Goal: Task Accomplishment & Management: Use online tool/utility

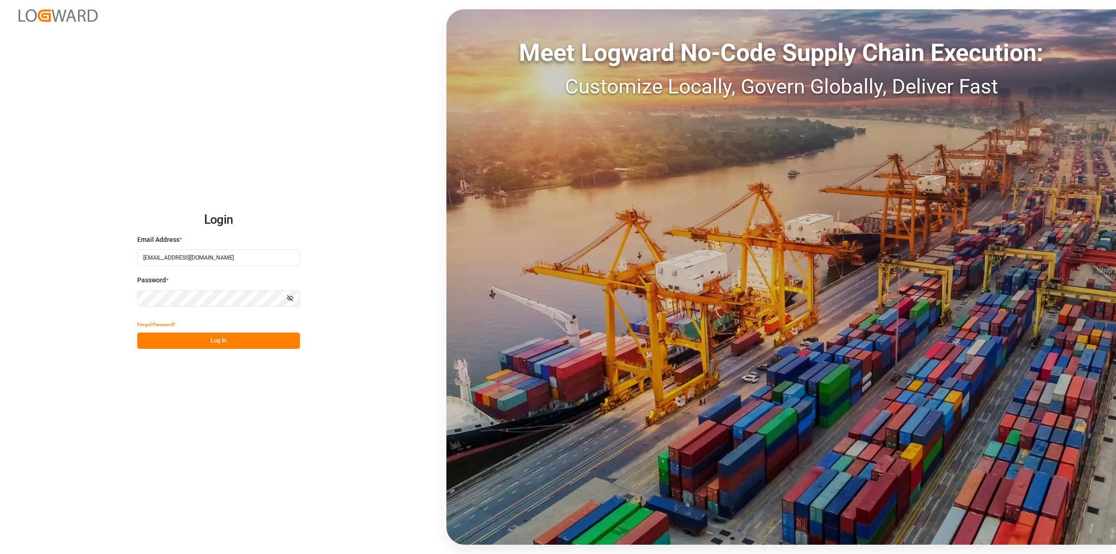
click at [267, 347] on button "Log In" at bounding box center [218, 341] width 163 height 16
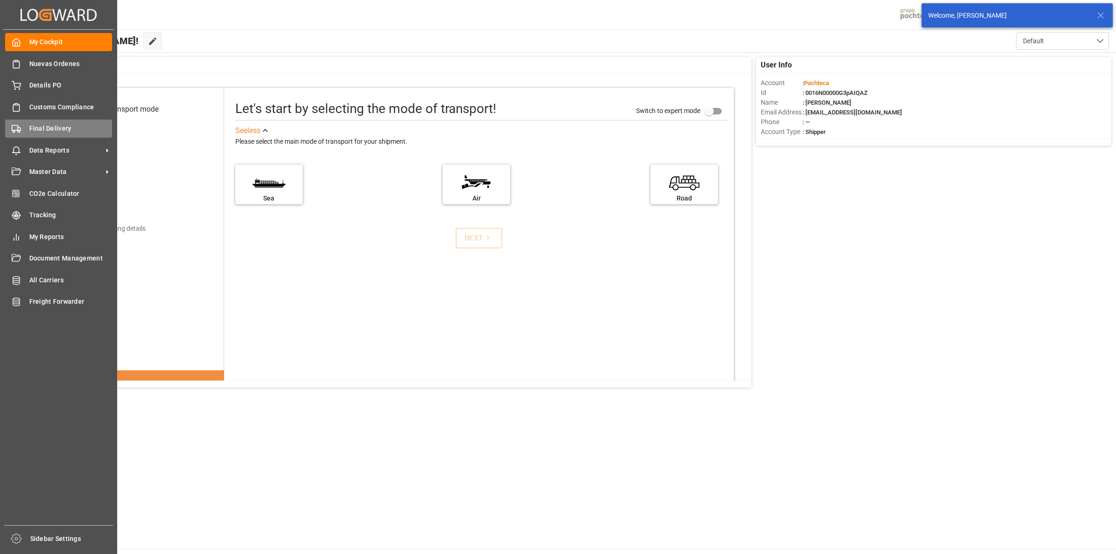
click at [26, 132] on div "Final Delivery Final Delivery" at bounding box center [58, 129] width 107 height 18
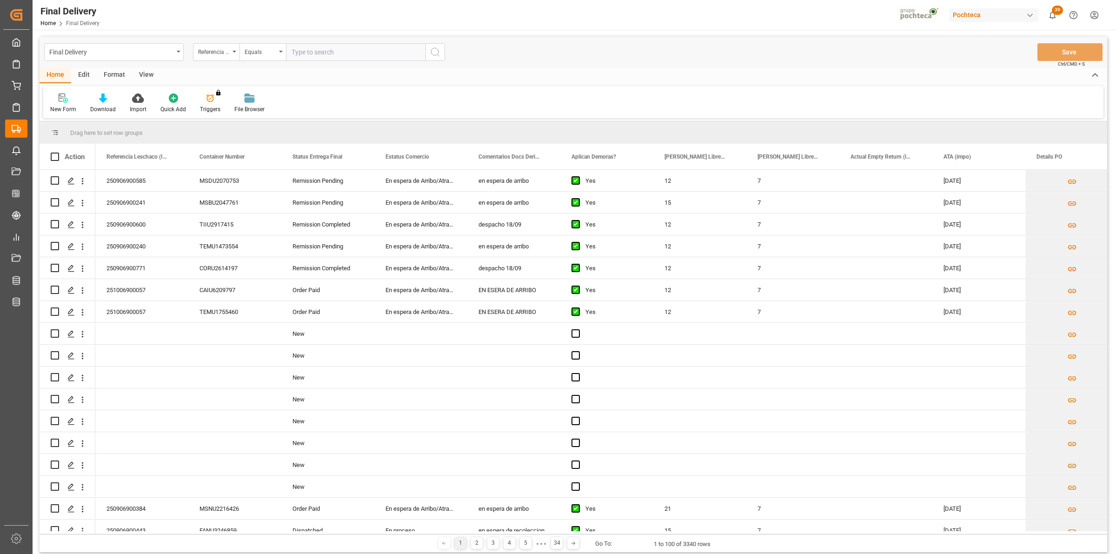
click at [138, 71] on div "View" at bounding box center [146, 75] width 28 height 16
click at [60, 109] on div "Default" at bounding box center [59, 109] width 18 height 8
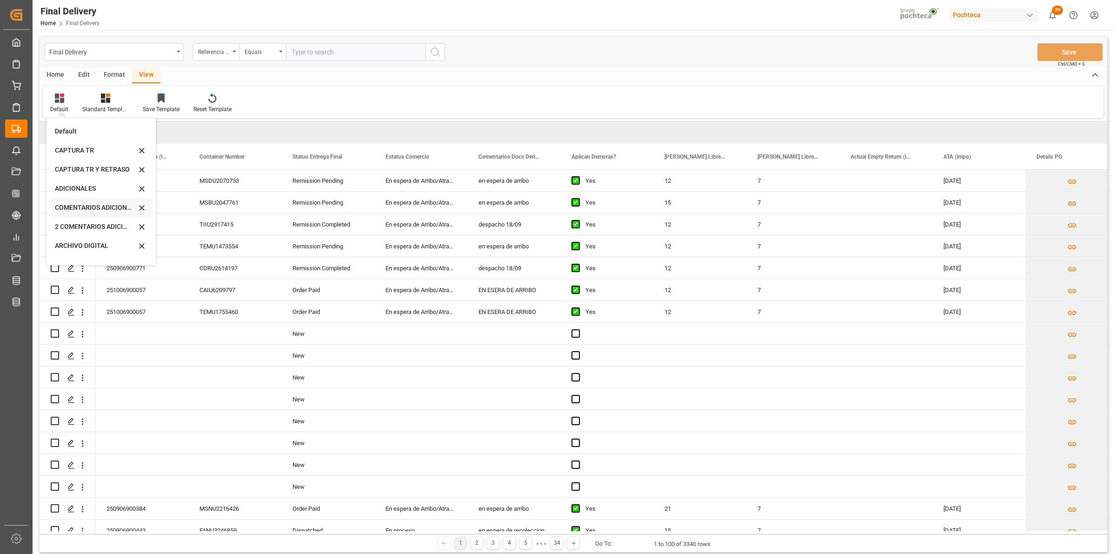
scroll to position [89, 0]
click at [85, 253] on div "CAPTURA TR Y RETRASO CON ENTREGA Y SUCURSAL" at bounding box center [95, 252] width 81 height 10
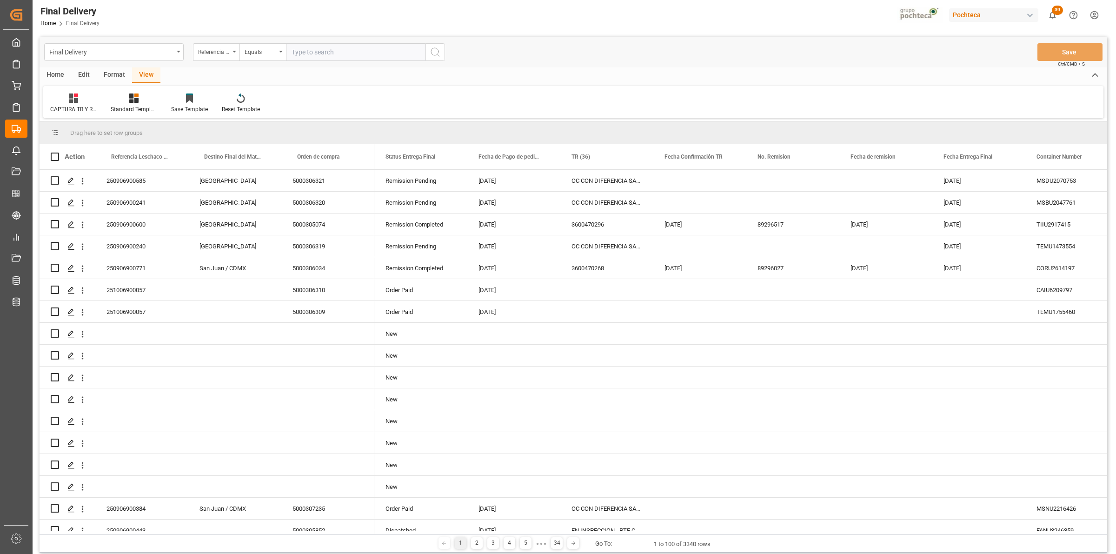
click at [118, 75] on div "Format" at bounding box center [114, 75] width 35 height 16
click at [115, 97] on div at bounding box center [107, 98] width 31 height 10
click at [129, 128] on div "DESTINO PARA REMI" at bounding box center [128, 132] width 61 height 10
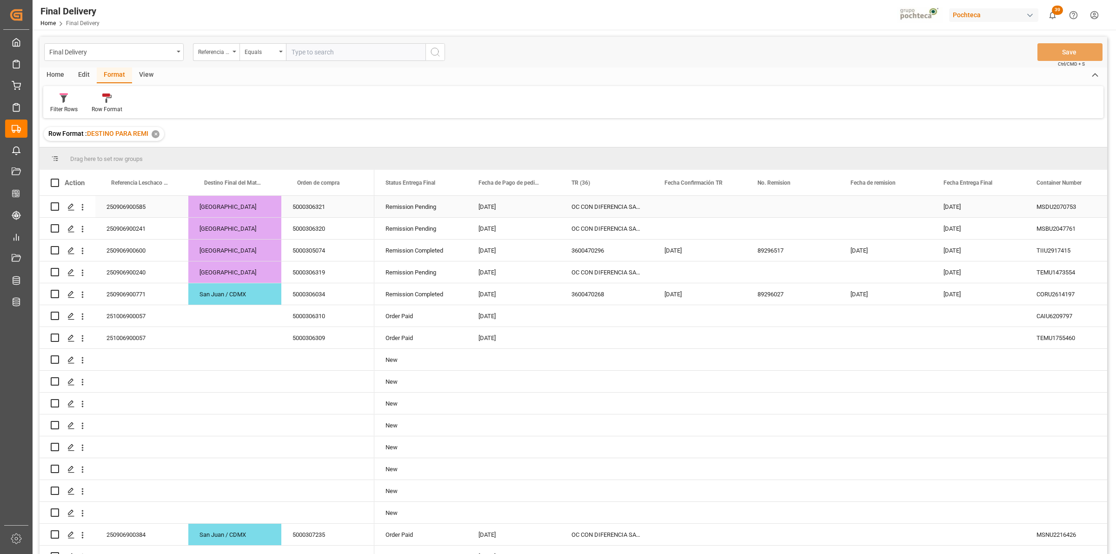
click at [597, 212] on div "OC CON DIFERENCIA SAP vs FACT" at bounding box center [606, 206] width 93 height 21
click at [577, 207] on div "OC CON DIFERENCIA SAP vs FACT" at bounding box center [606, 206] width 93 height 21
click at [590, 231] on div "OC CON DIFERENCIA SAP vs FACT" at bounding box center [606, 228] width 93 height 21
click at [578, 269] on div "OC CON DIFERENCIA SAP vs FACT" at bounding box center [606, 271] width 93 height 21
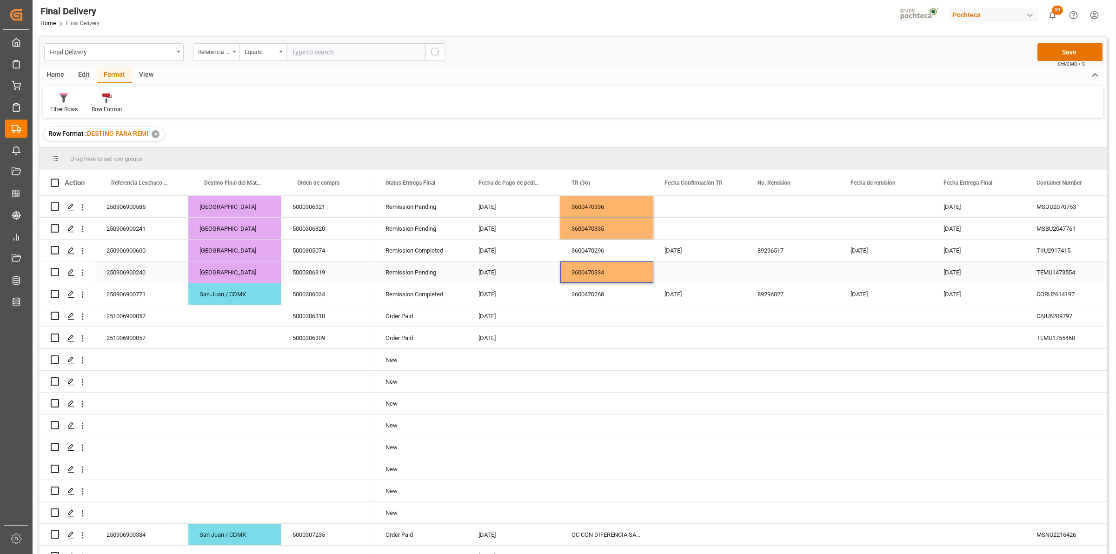
click at [947, 271] on div "[DATE]" at bounding box center [979, 271] width 93 height 21
drag, startPoint x: 683, startPoint y: 217, endPoint x: 682, endPoint y: 224, distance: 7.0
click at [686, 273] on div "Press SPACE to select this row." at bounding box center [699, 271] width 93 height 21
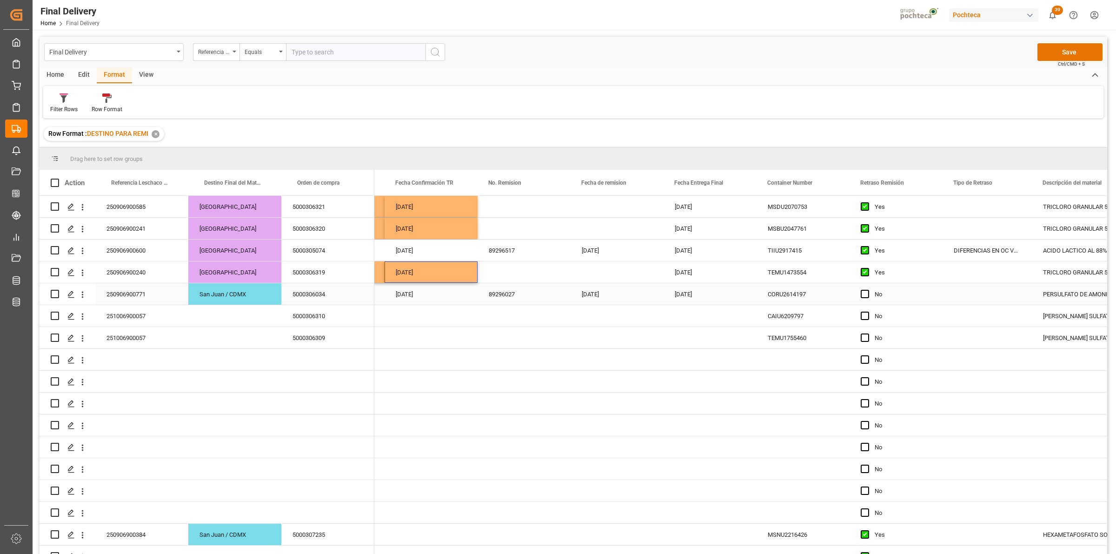
scroll to position [0, 269]
click at [1064, 51] on button "Save" at bounding box center [1070, 52] width 65 height 18
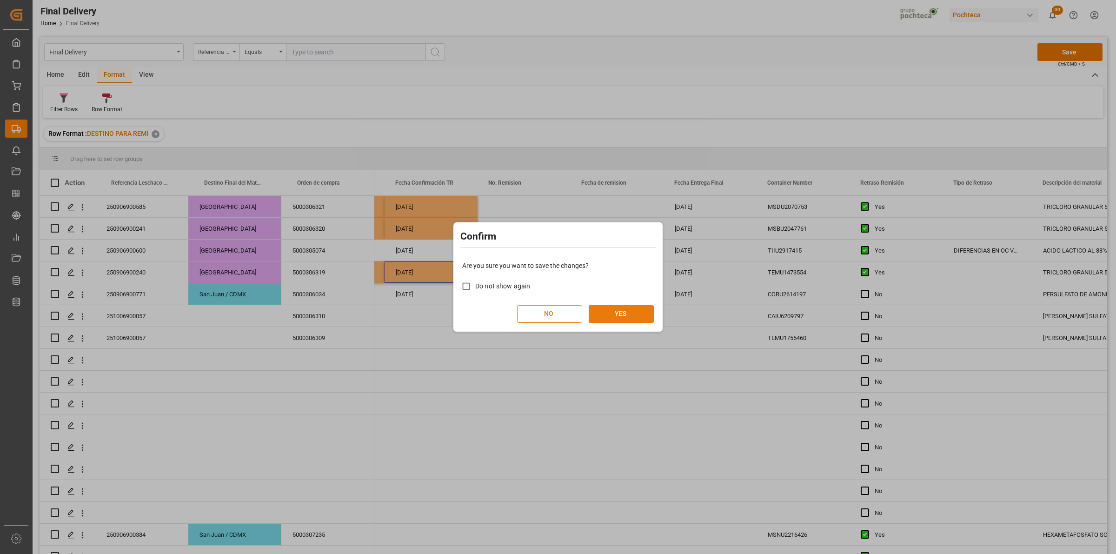
click at [638, 311] on button "YES" at bounding box center [621, 314] width 65 height 18
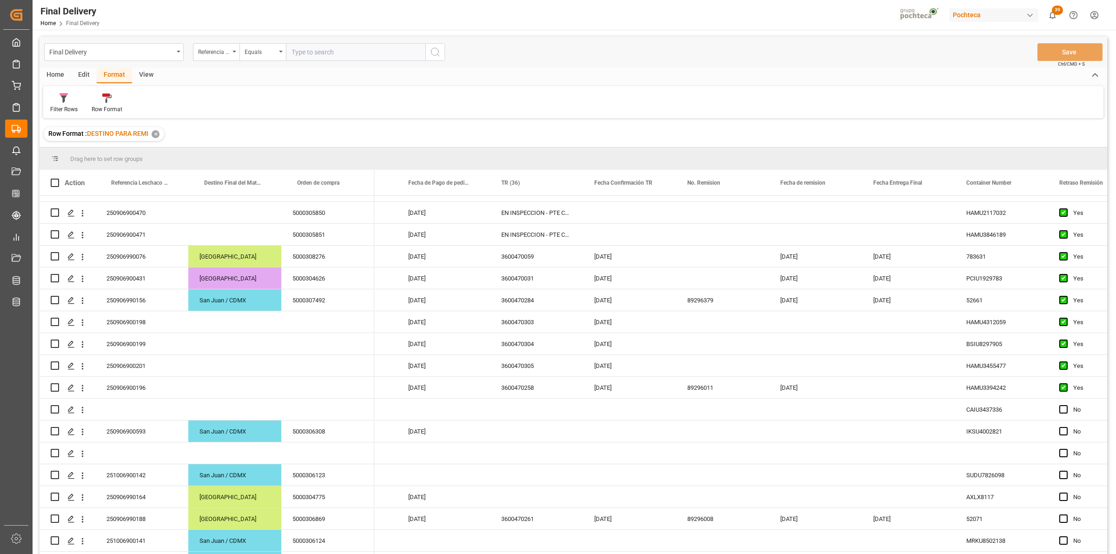
scroll to position [0, 0]
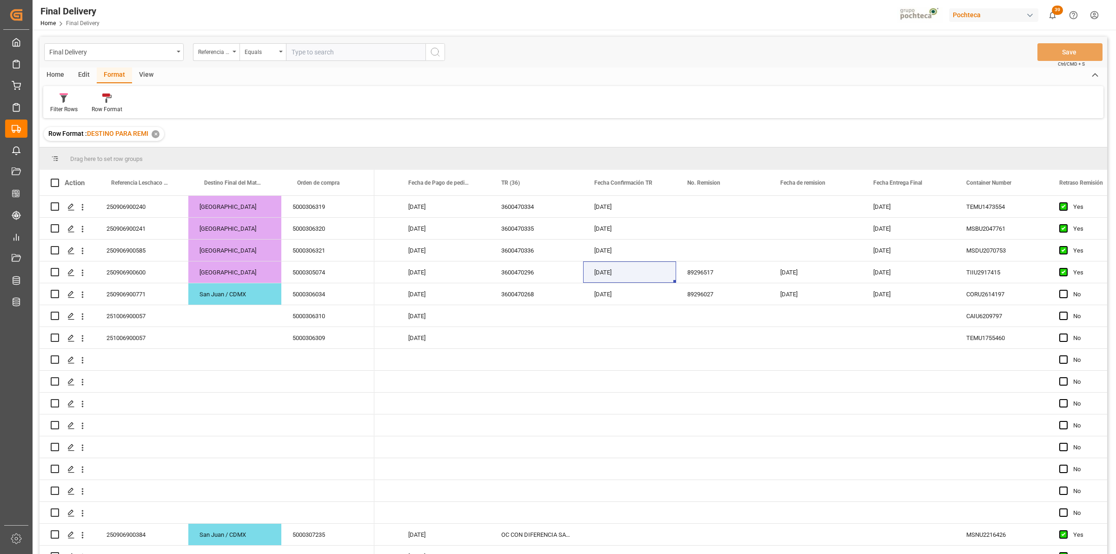
click at [528, 127] on div "Row Format : DESTINO PARA REMI ✕" at bounding box center [574, 134] width 1068 height 26
